Goal: Browse casually

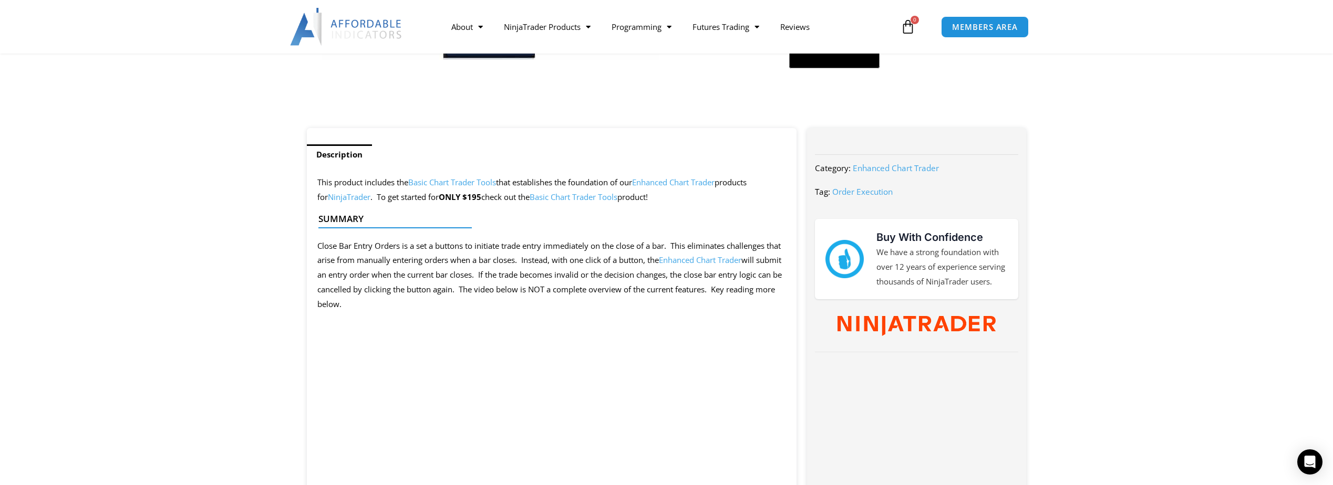
scroll to position [210, 0]
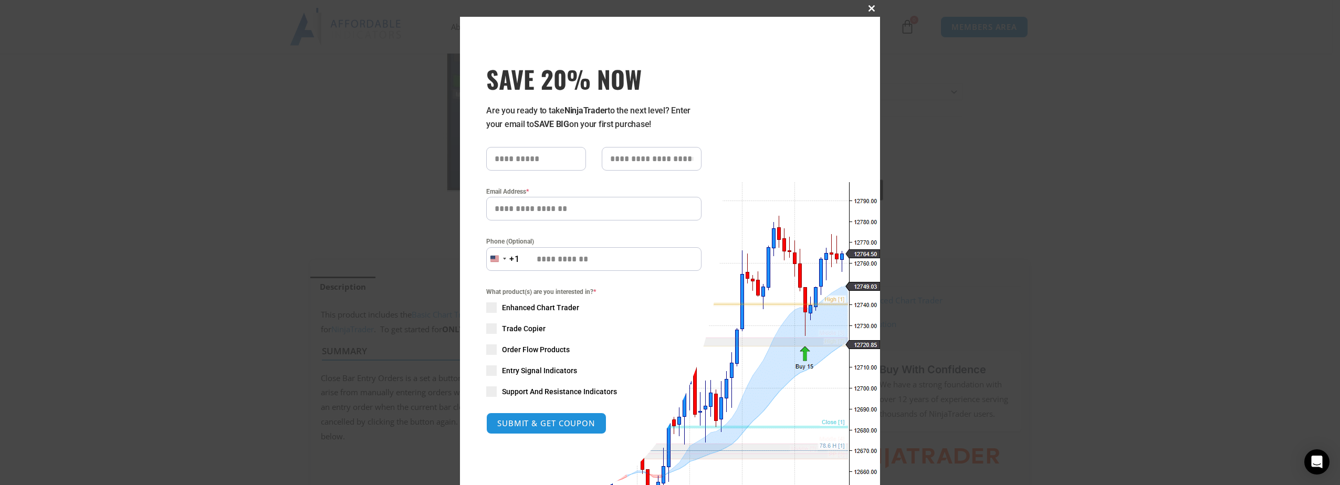
click at [865, 9] on span at bounding box center [872, 8] width 17 height 6
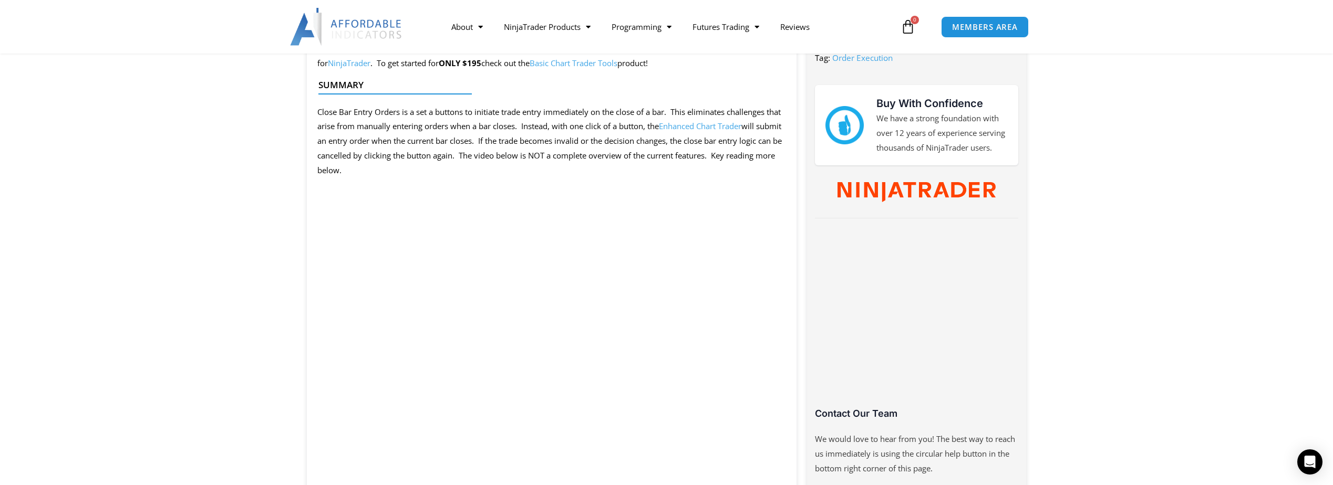
scroll to position [578, 0]
